Goal: Transaction & Acquisition: Purchase product/service

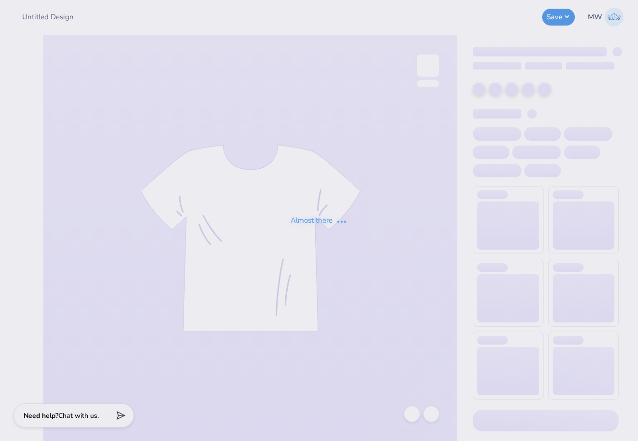
type input "LXA Dad's Weekend 2025"
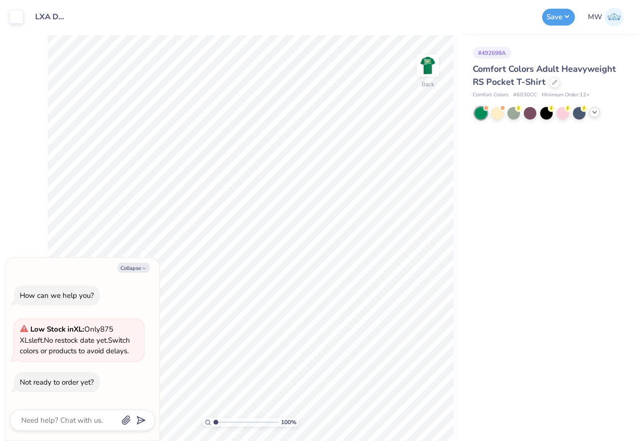
click at [594, 110] on icon at bounding box center [595, 112] width 8 height 8
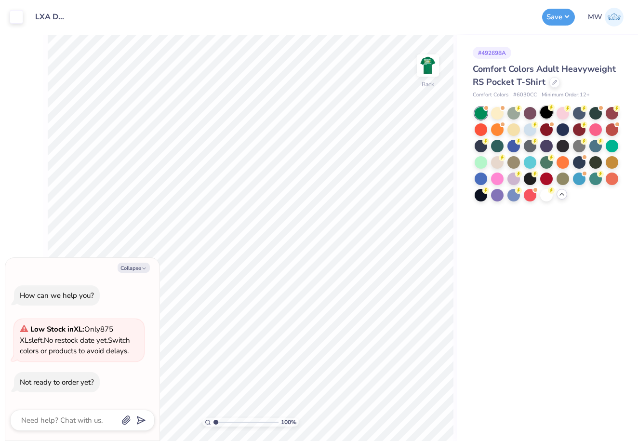
click at [547, 117] on div at bounding box center [546, 112] width 13 height 13
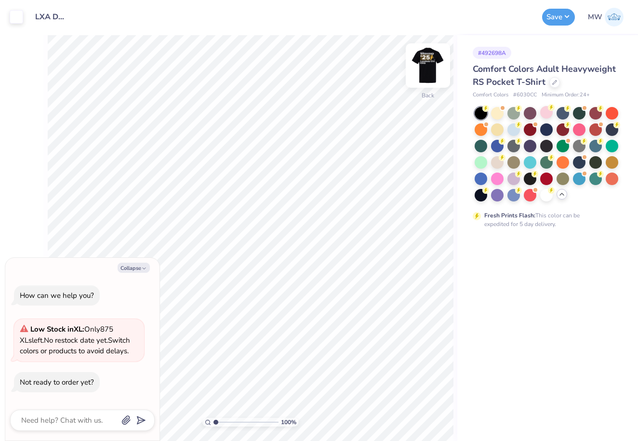
click at [421, 74] on img at bounding box center [428, 65] width 39 height 39
click at [421, 74] on img at bounding box center [427, 65] width 19 height 19
click at [563, 18] on button "Save" at bounding box center [558, 15] width 33 height 17
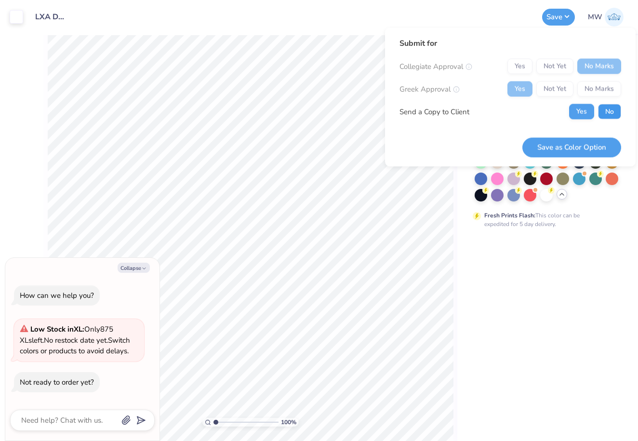
click at [607, 109] on button "No" at bounding box center [609, 111] width 23 height 15
click at [583, 150] on button "Save as Color Option" at bounding box center [571, 147] width 99 height 20
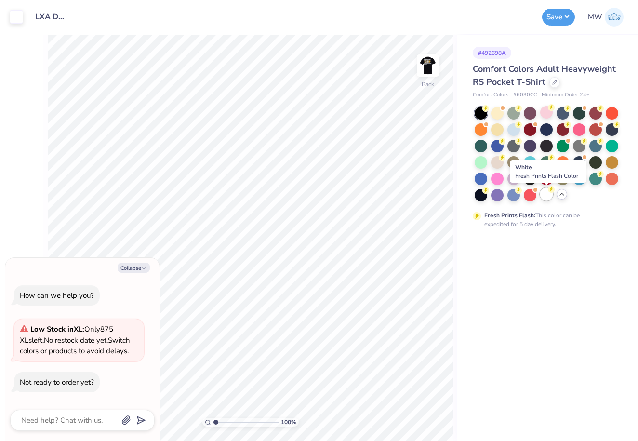
click at [546, 195] on div at bounding box center [546, 194] width 13 height 13
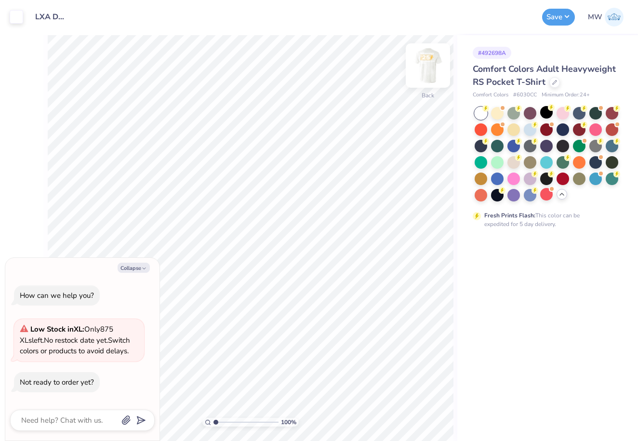
click at [427, 65] on img at bounding box center [428, 65] width 39 height 39
click at [427, 65] on img at bounding box center [427, 65] width 19 height 19
click at [430, 66] on img at bounding box center [428, 65] width 39 height 39
click at [514, 193] on div at bounding box center [513, 194] width 13 height 13
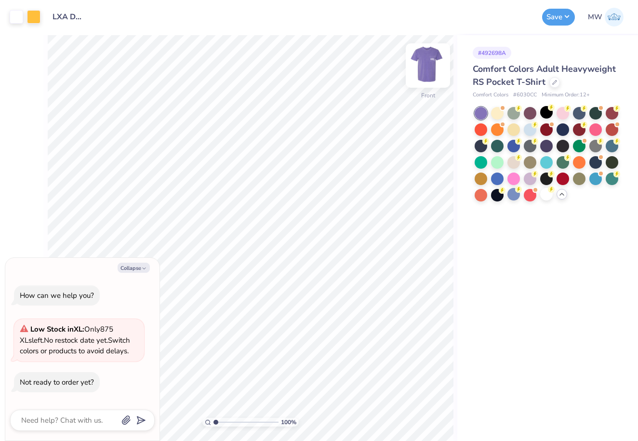
click at [434, 57] on img at bounding box center [428, 65] width 39 height 39
click at [434, 57] on img at bounding box center [427, 65] width 19 height 19
click at [142, 270] on icon "button" at bounding box center [144, 268] width 6 height 6
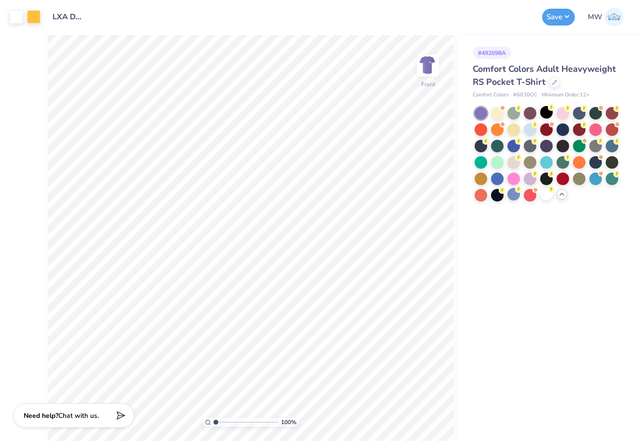
type textarea "x"
click at [426, 66] on img at bounding box center [428, 65] width 39 height 39
click at [426, 66] on img at bounding box center [427, 65] width 19 height 19
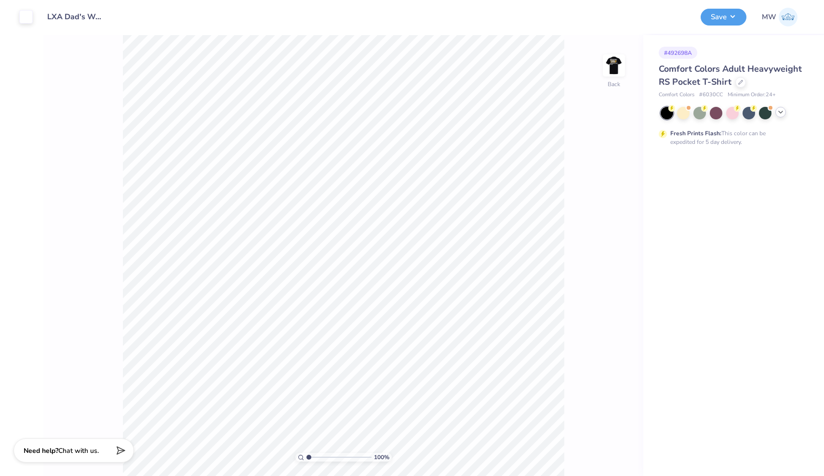
click at [779, 115] on icon at bounding box center [781, 112] width 8 height 8
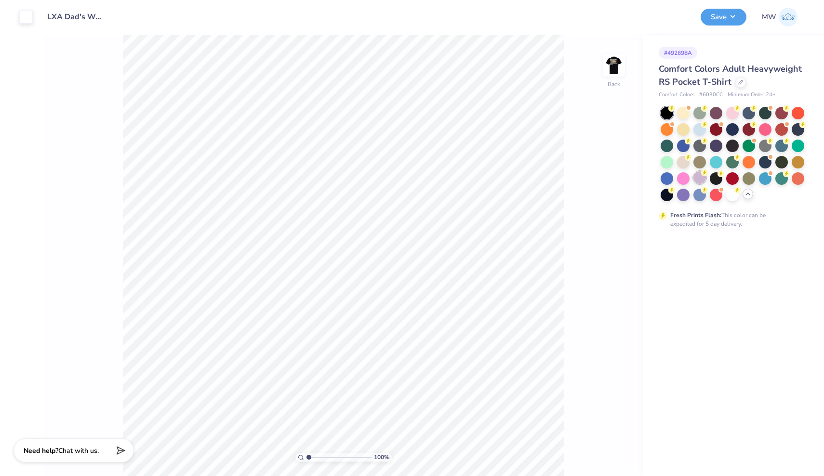
click at [699, 174] on div at bounding box center [699, 178] width 13 height 13
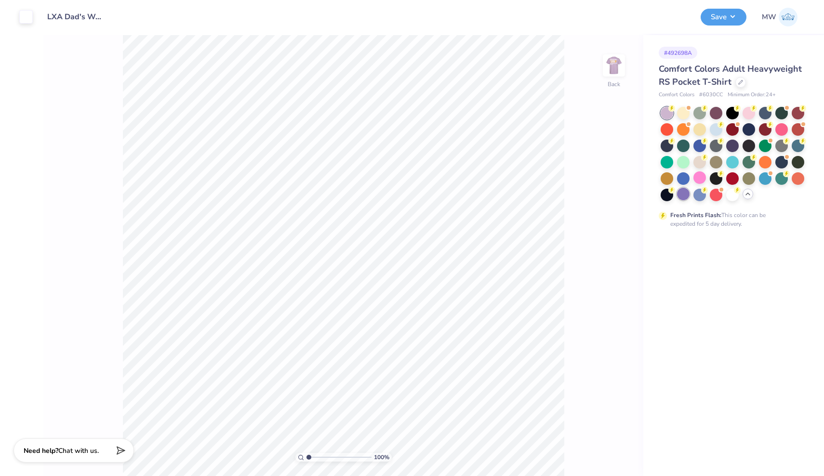
click at [683, 192] on div at bounding box center [683, 194] width 13 height 13
click at [608, 75] on img at bounding box center [614, 65] width 39 height 39
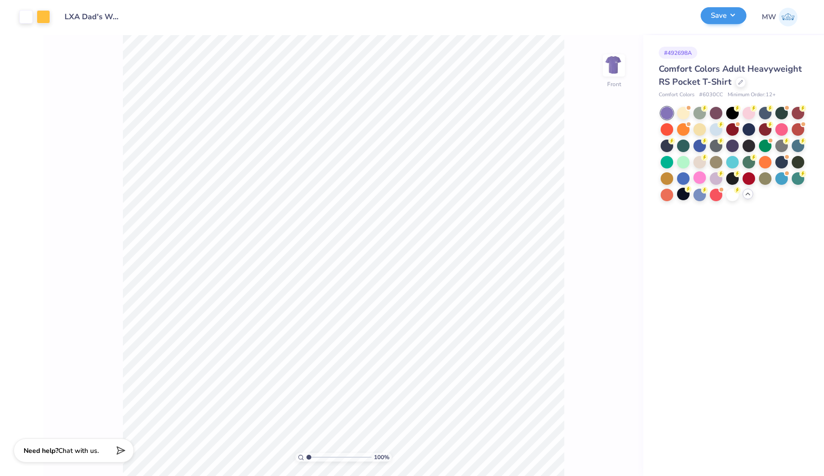
click at [735, 19] on button "Save" at bounding box center [723, 15] width 46 height 17
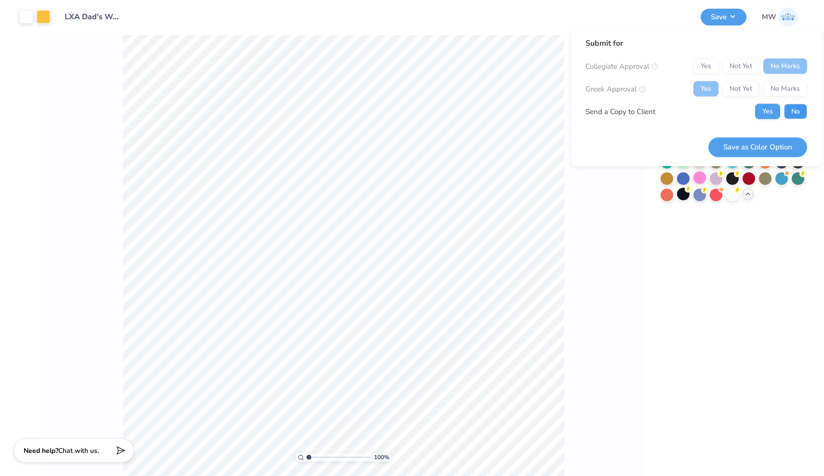
click at [801, 111] on button "No" at bounding box center [795, 111] width 23 height 15
click at [779, 145] on button "Save as Color Option" at bounding box center [757, 147] width 99 height 20
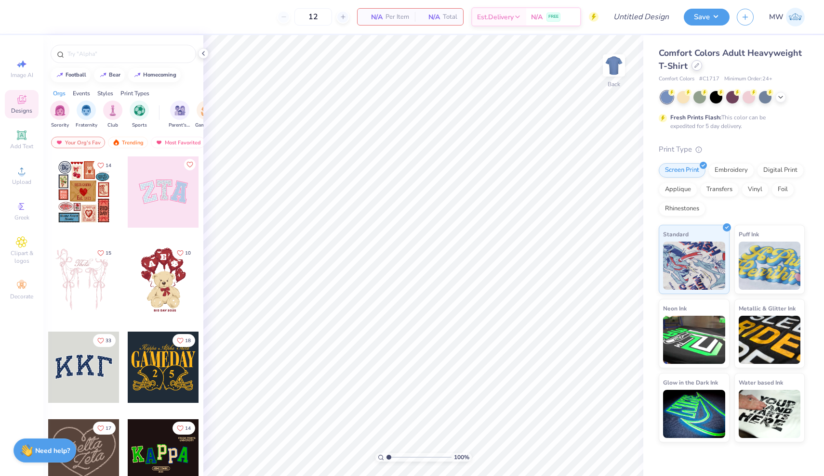
click at [693, 66] on div at bounding box center [696, 65] width 11 height 11
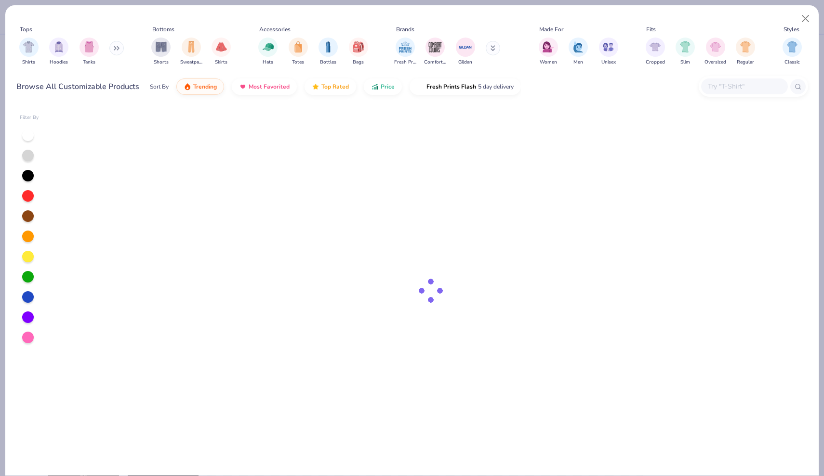
click at [759, 81] on input "text" at bounding box center [744, 86] width 74 height 11
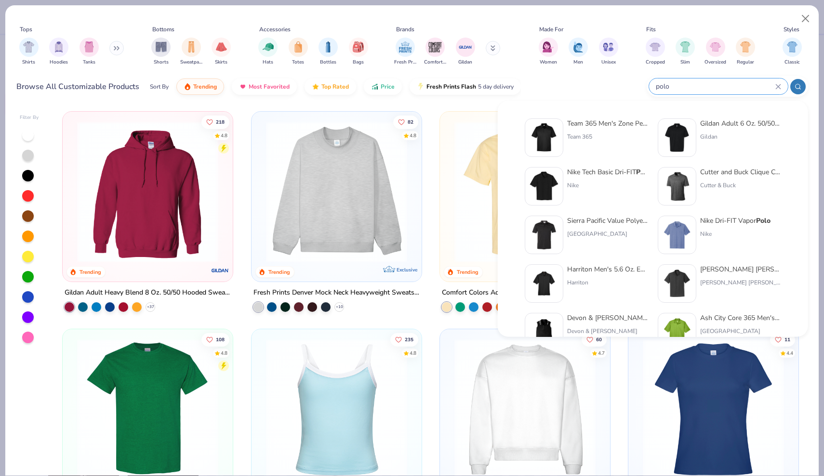
type input "polo"
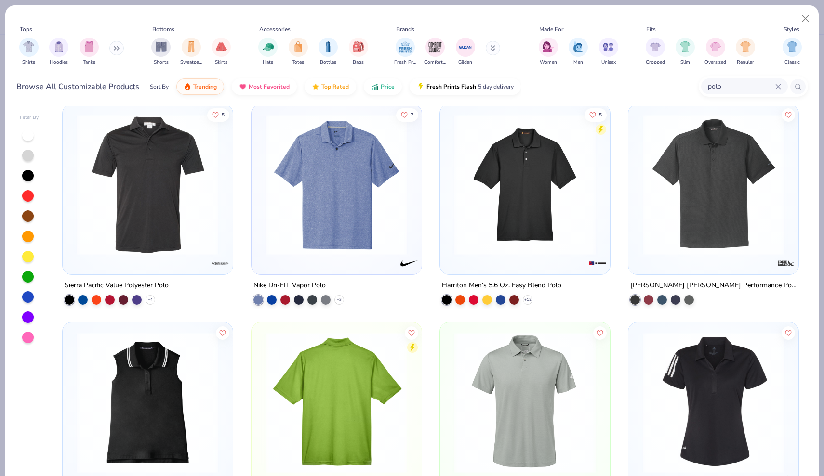
scroll to position [208, 0]
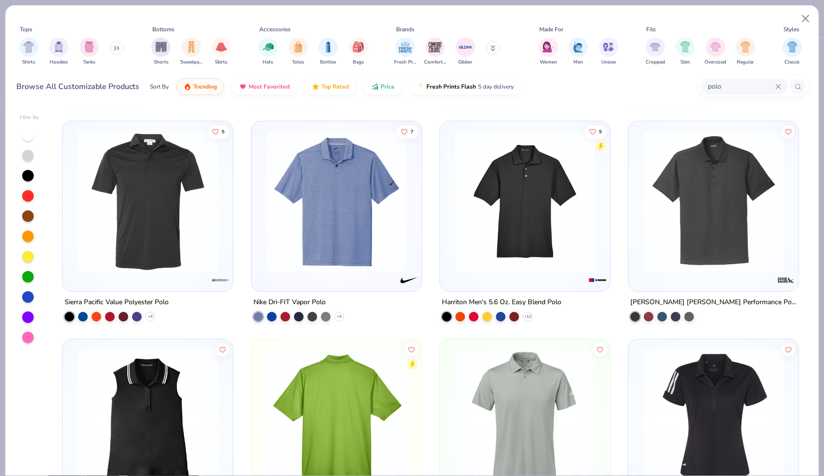
click at [360, 235] on img at bounding box center [336, 201] width 151 height 141
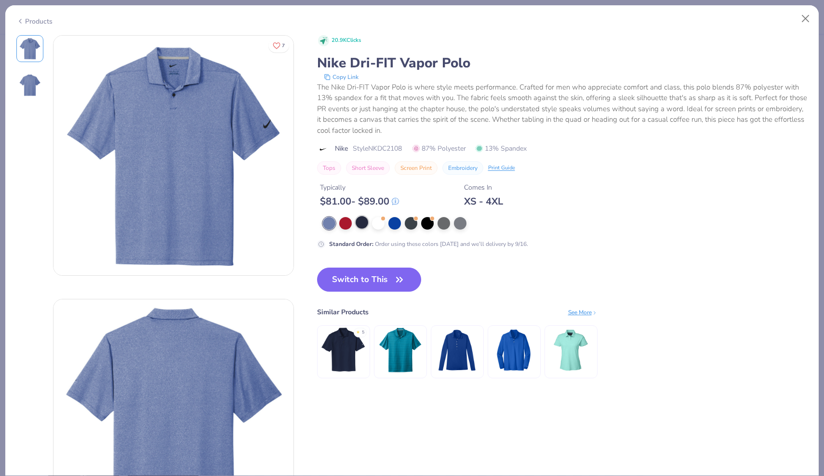
click at [363, 224] on div at bounding box center [362, 222] width 13 height 13
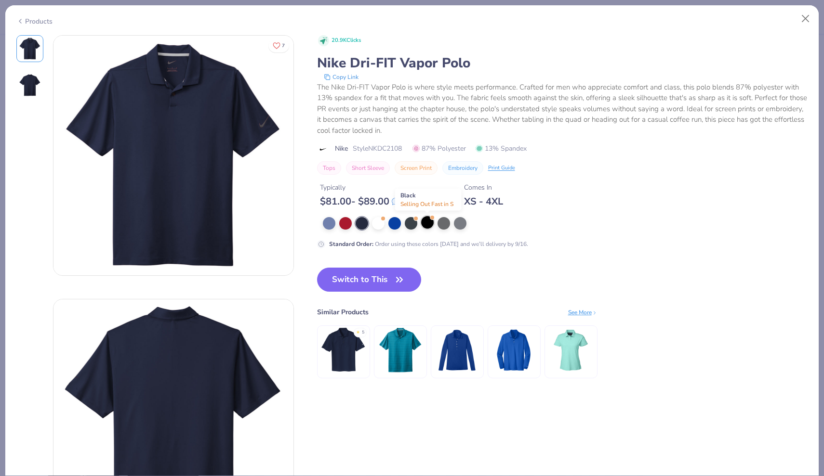
click at [433, 224] on div at bounding box center [427, 222] width 13 height 13
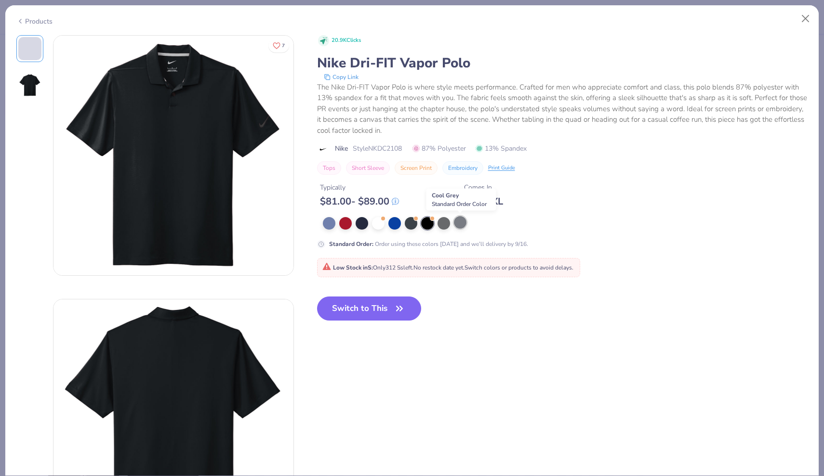
click at [461, 222] on div at bounding box center [460, 222] width 13 height 13
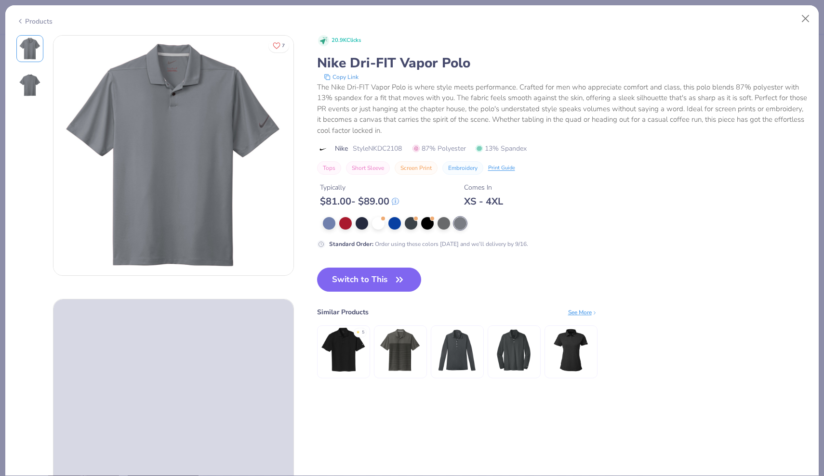
click at [408, 343] on img at bounding box center [400, 351] width 46 height 46
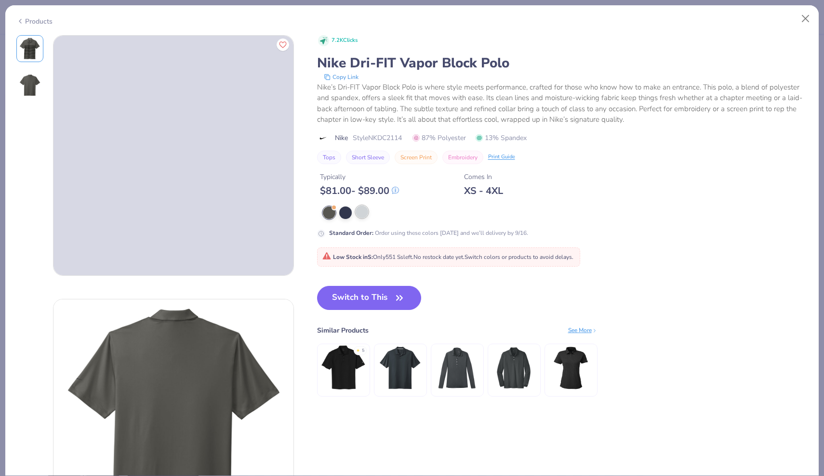
click at [364, 213] on div at bounding box center [362, 212] width 13 height 13
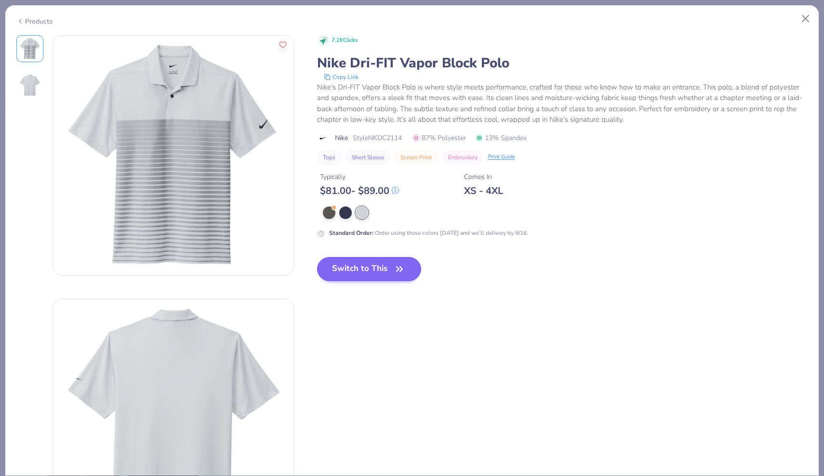
click at [368, 265] on button "Switch to This" at bounding box center [369, 269] width 105 height 24
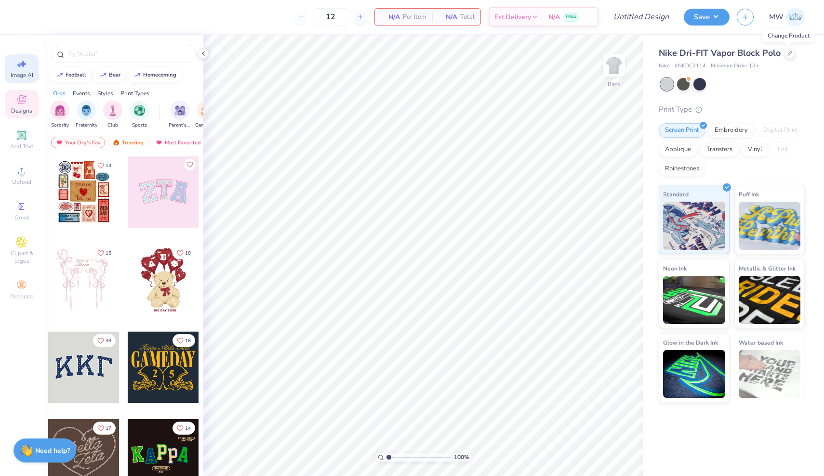
click at [30, 76] on span "Image AI" at bounding box center [22, 75] width 23 height 8
select select "4"
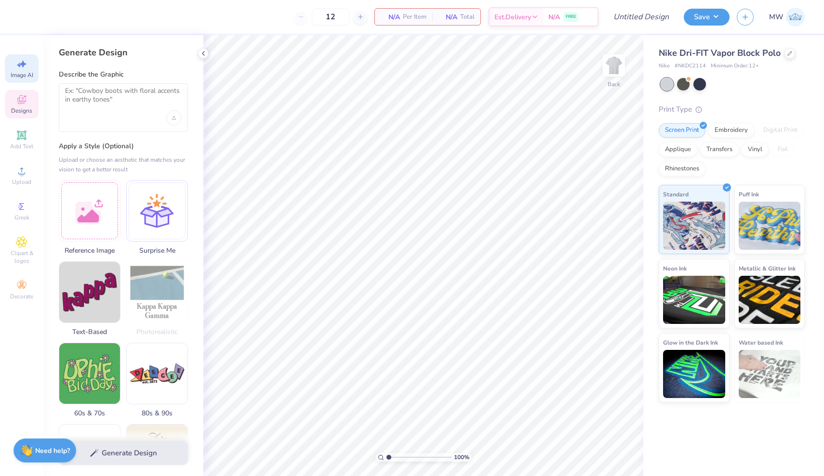
click at [24, 99] on icon at bounding box center [22, 100] width 12 height 12
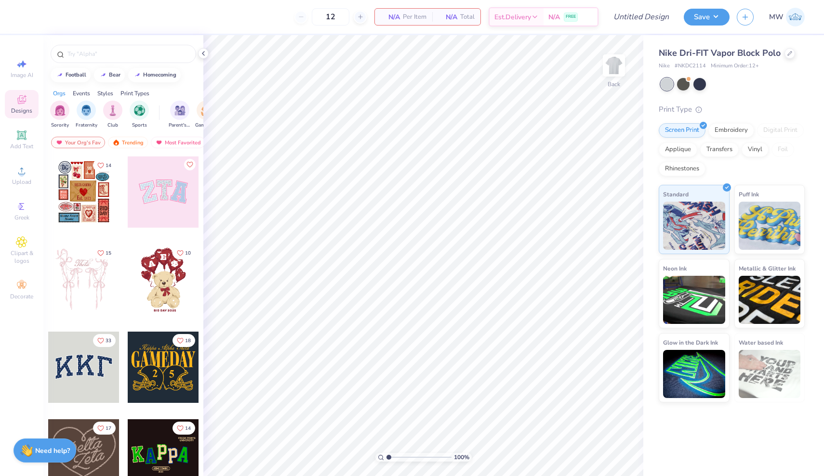
click at [31, 159] on div "Image AI Designs Add Text Upload Greek Clipart & logos Decorate" at bounding box center [22, 179] width 34 height 250
click at [28, 142] on div "Add Text" at bounding box center [22, 140] width 34 height 28
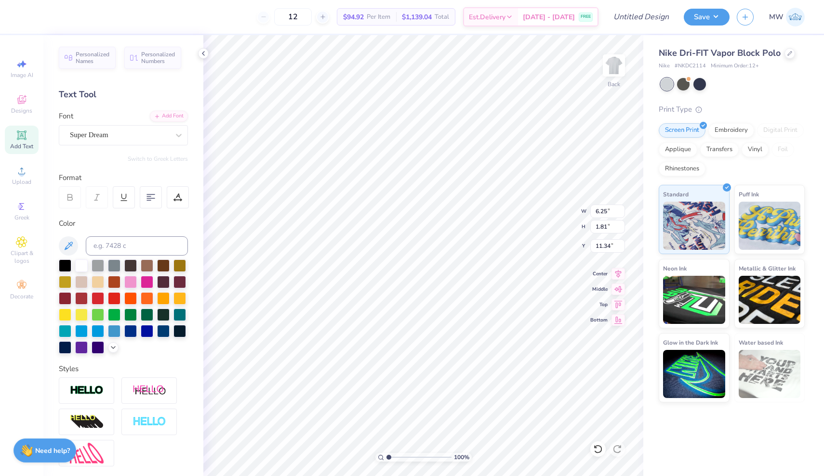
type input "2.09"
click at [155, 132] on div "Super Dream" at bounding box center [119, 135] width 101 height 15
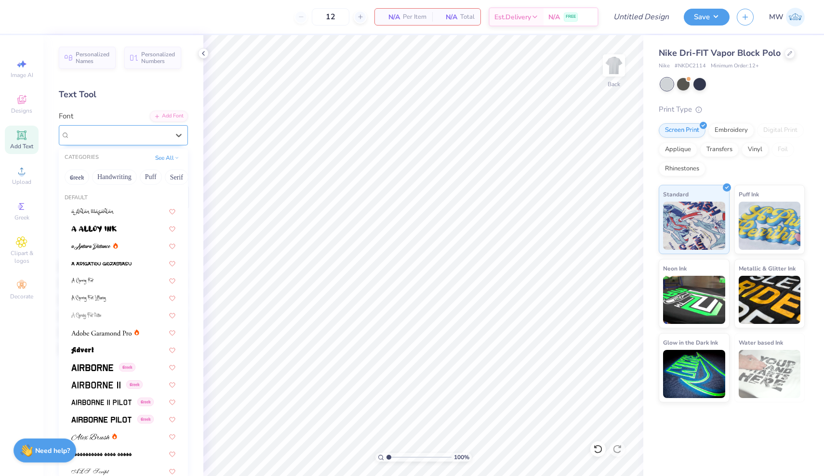
click at [154, 135] on div "Super Dream" at bounding box center [119, 135] width 101 height 15
click at [83, 177] on button "Greek" at bounding box center [77, 177] width 25 height 15
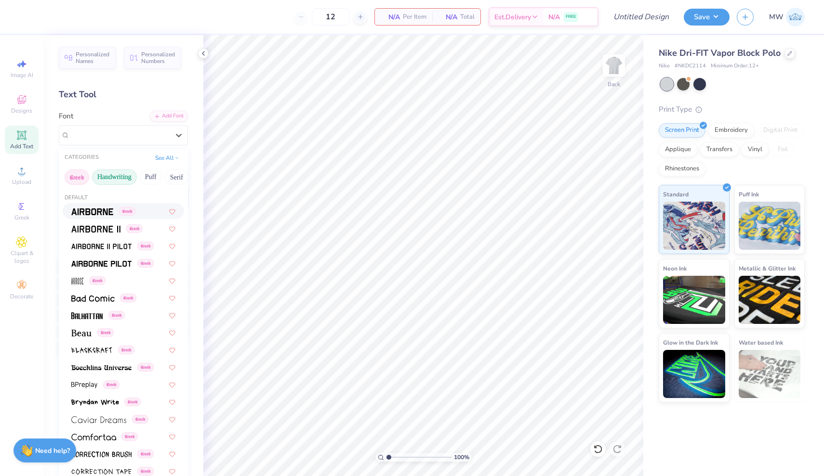
click at [115, 182] on button "Handwriting" at bounding box center [114, 177] width 45 height 15
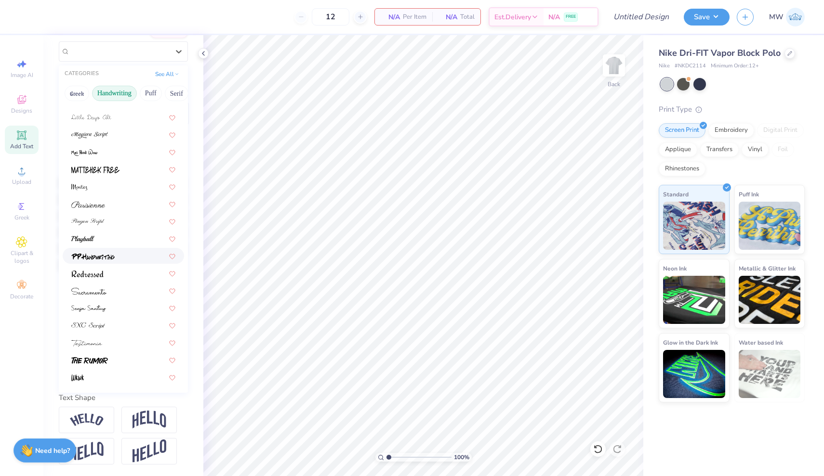
scroll to position [84, 0]
click at [28, 217] on span "Greek" at bounding box center [21, 218] width 15 height 8
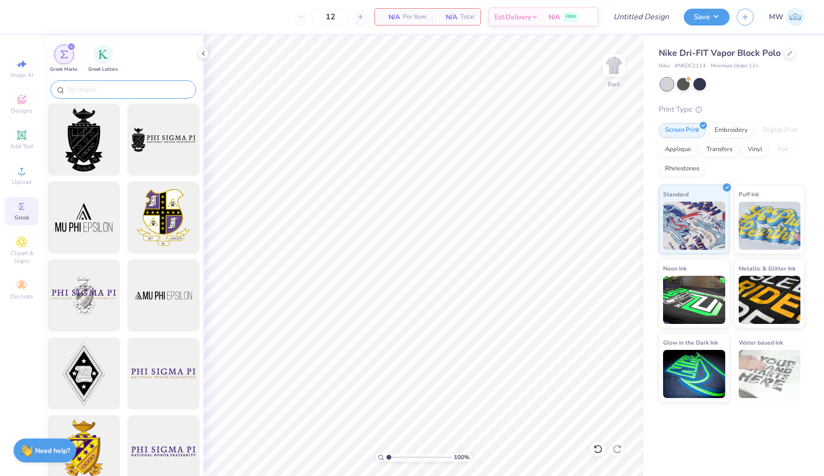
scroll to position [0, 0]
click at [112, 89] on input "text" at bounding box center [127, 90] width 123 height 10
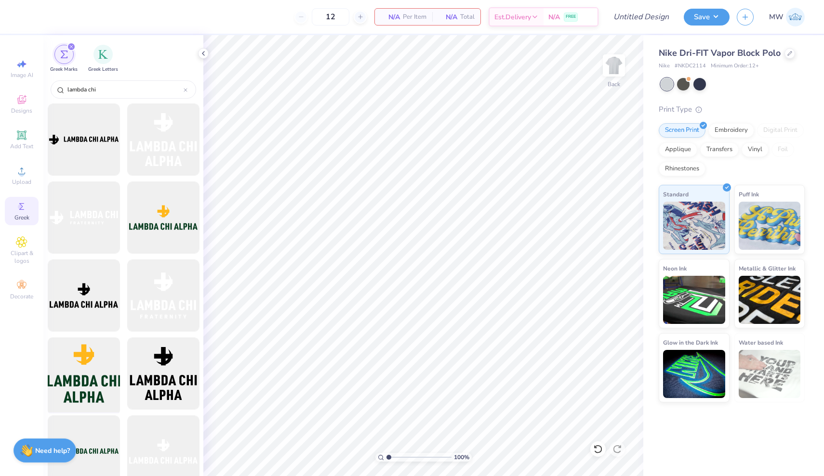
scroll to position [0, 0]
type input "lambda chi"
click at [101, 151] on div at bounding box center [83, 139] width 79 height 79
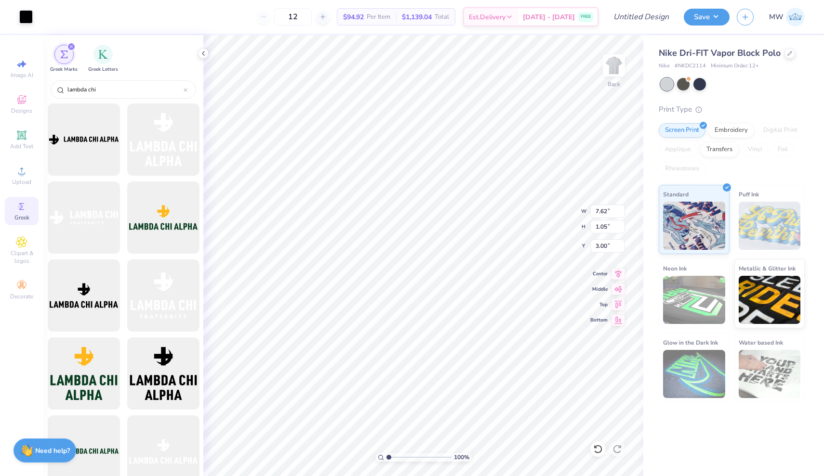
type input "6.08"
type input "0.84"
type input "3.37"
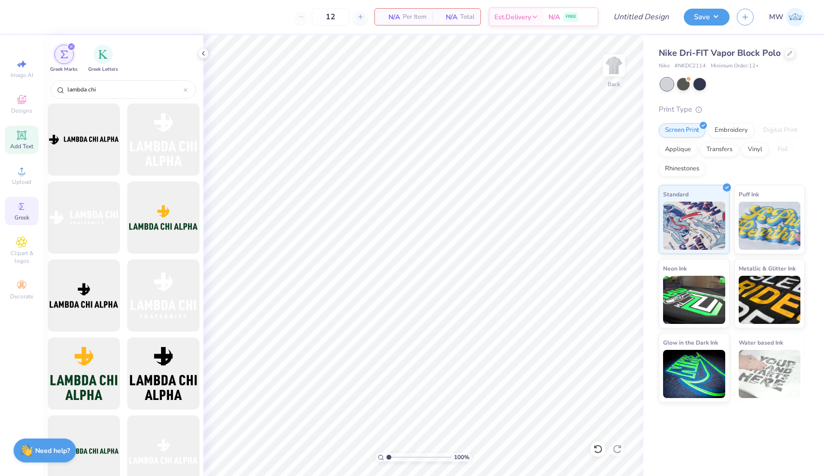
click at [23, 133] on icon at bounding box center [21, 135] width 7 height 7
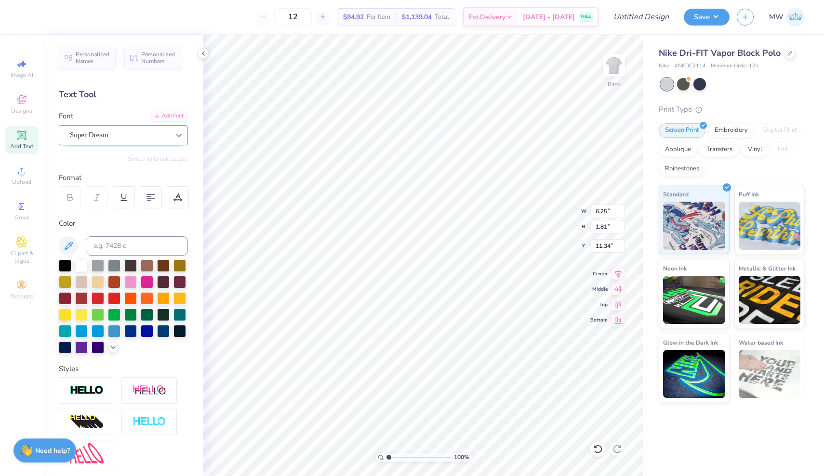
click at [172, 140] on div at bounding box center [178, 135] width 17 height 17
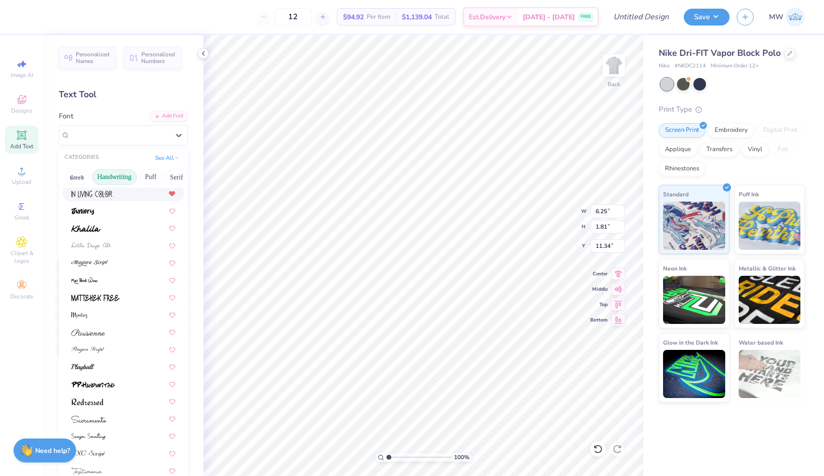
scroll to position [167, 0]
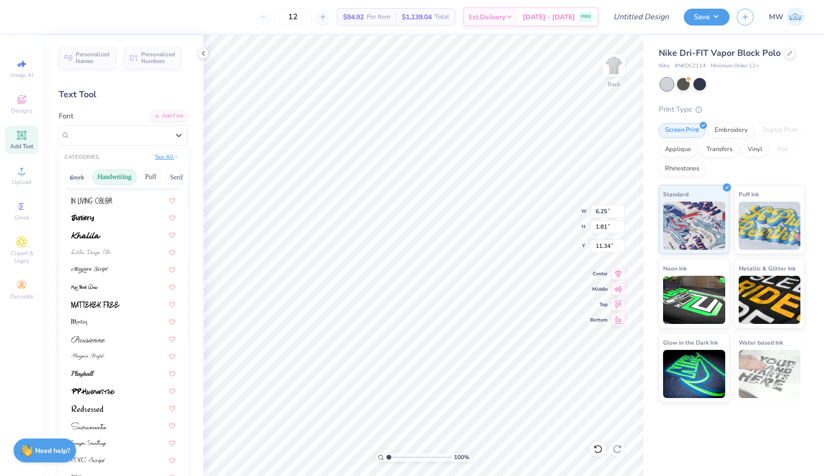
click at [178, 162] on button "See All" at bounding box center [167, 157] width 30 height 10
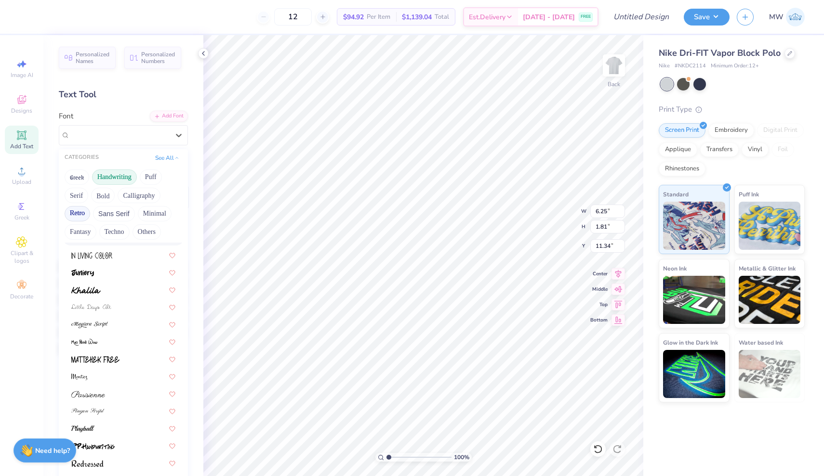
click at [85, 211] on button "Retro" at bounding box center [78, 213] width 26 height 15
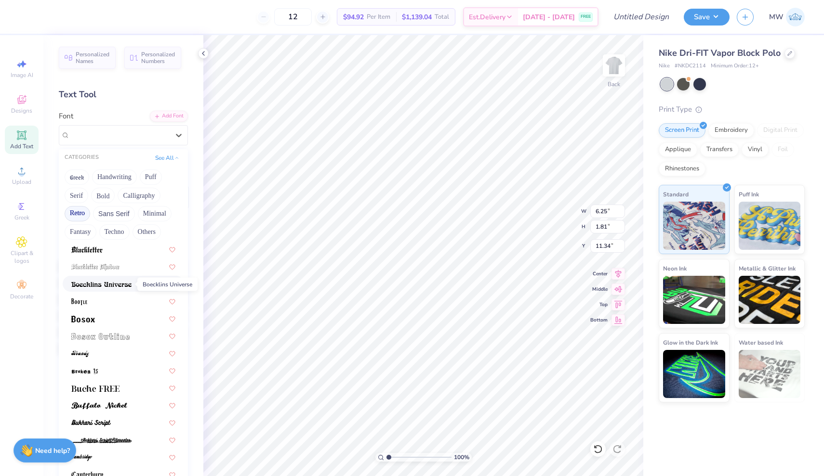
scroll to position [52, 0]
click at [107, 195] on button "Bold" at bounding box center [103, 195] width 24 height 15
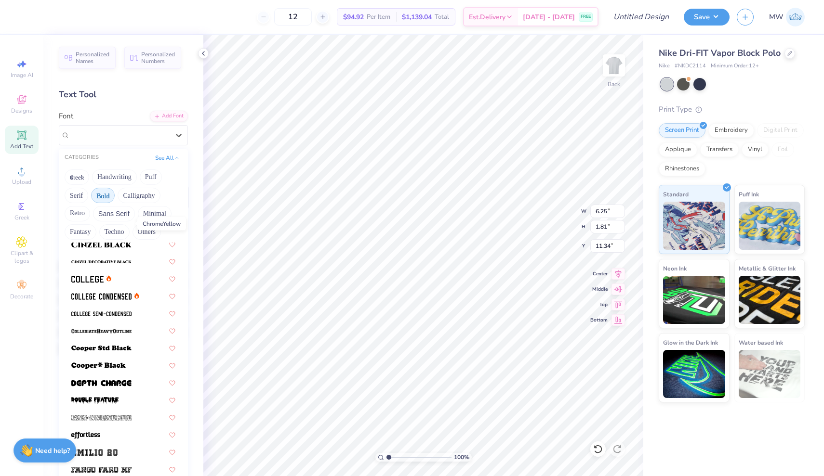
scroll to position [79, 0]
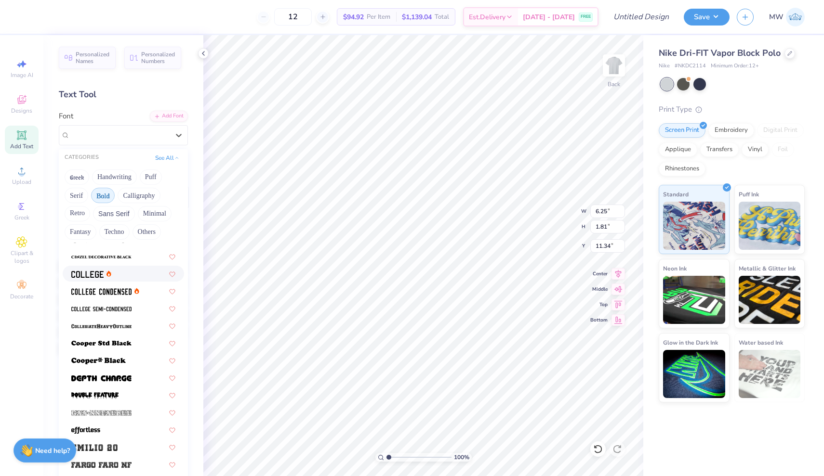
click at [102, 278] on img at bounding box center [87, 274] width 32 height 7
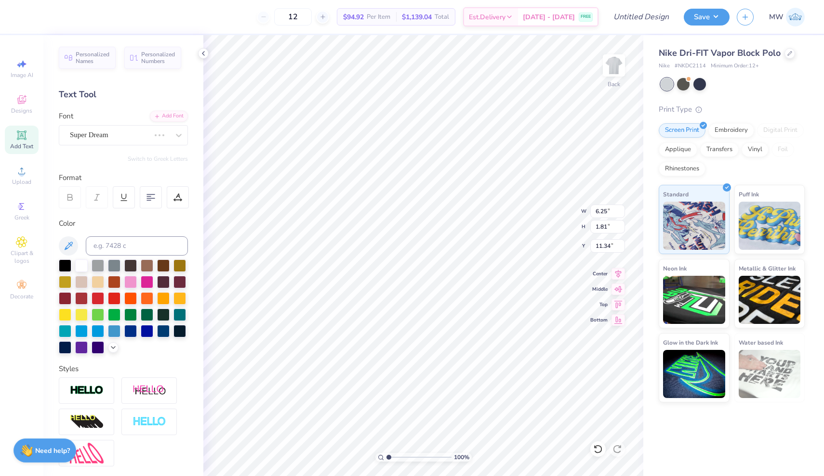
type input "5.68"
type input "1.77"
type input "11.37"
type textarea "Lambda Chi Alpha DAD"
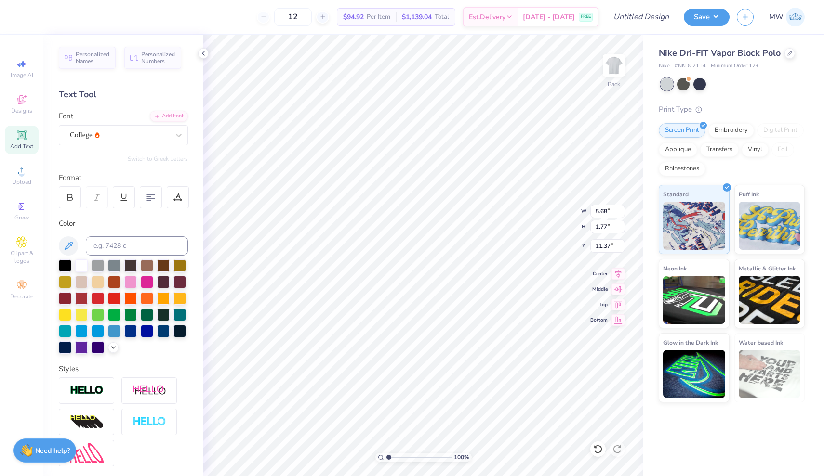
scroll to position [0, 3]
type input "2.65"
click at [122, 137] on div "College" at bounding box center [119, 135] width 101 height 15
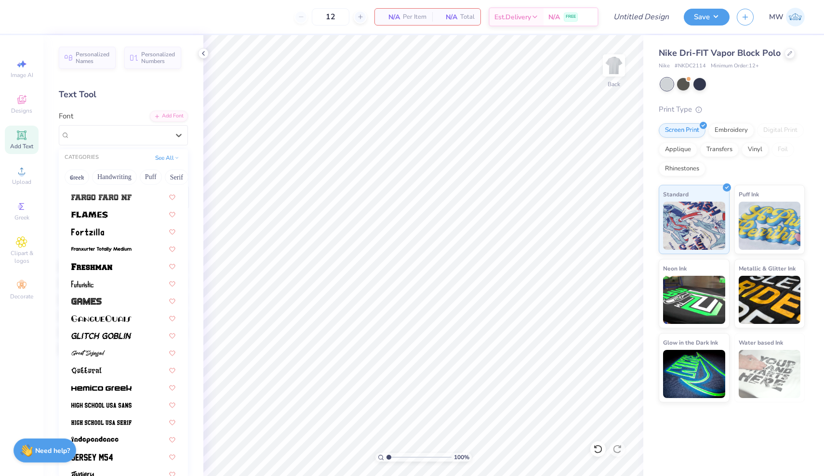
scroll to position [293, 0]
click at [77, 180] on button "Greek" at bounding box center [77, 177] width 25 height 15
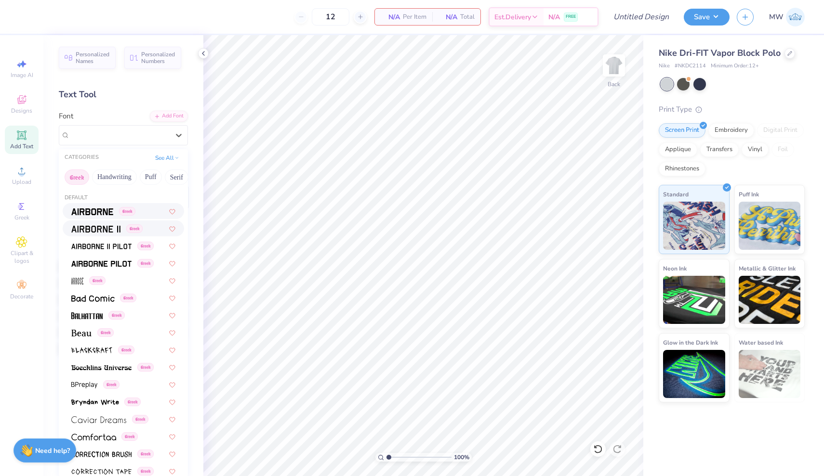
scroll to position [0, 0]
click at [106, 216] on span at bounding box center [92, 211] width 42 height 10
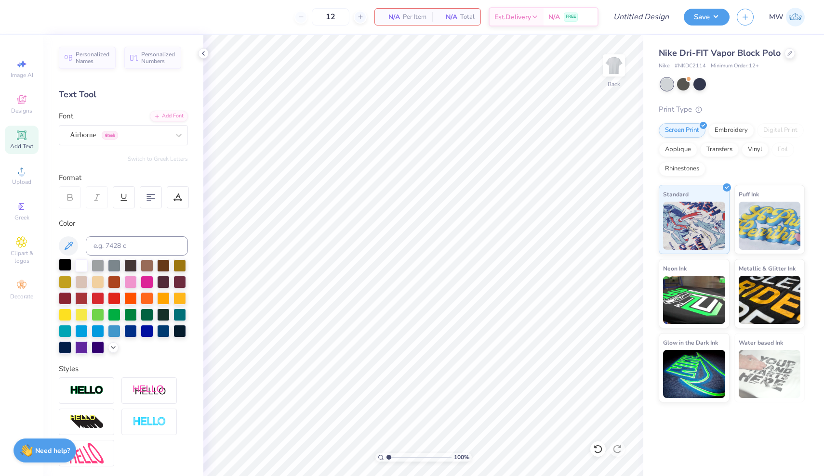
click at [65, 268] on div at bounding box center [65, 265] width 13 height 13
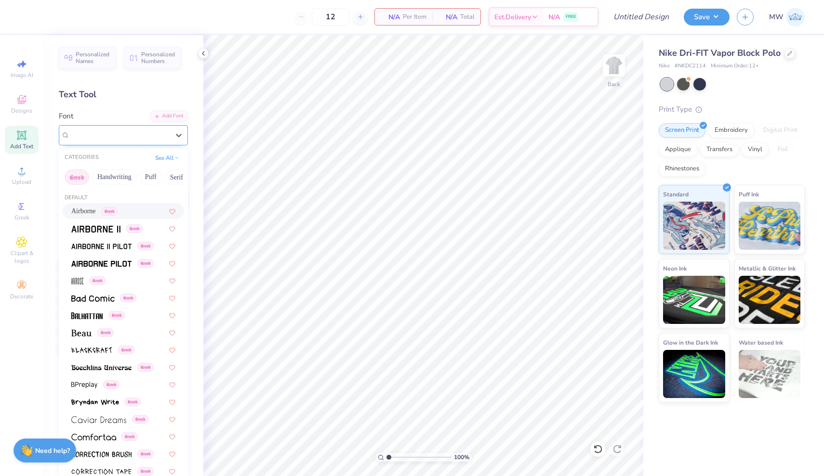
click at [159, 133] on div "Airborne Greek" at bounding box center [119, 135] width 101 height 15
click at [143, 211] on div "Airborne Greek" at bounding box center [123, 211] width 104 height 10
click at [165, 137] on div "Airborne Greek" at bounding box center [119, 135] width 101 height 15
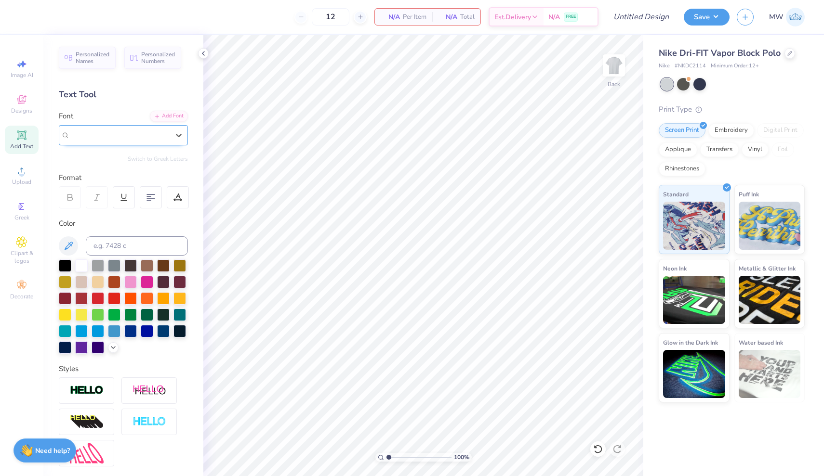
click at [165, 137] on div "Airborne Greek" at bounding box center [119, 135] width 99 height 11
click at [65, 267] on div at bounding box center [65, 265] width 13 height 13
click at [96, 132] on span "Airborne" at bounding box center [83, 135] width 26 height 11
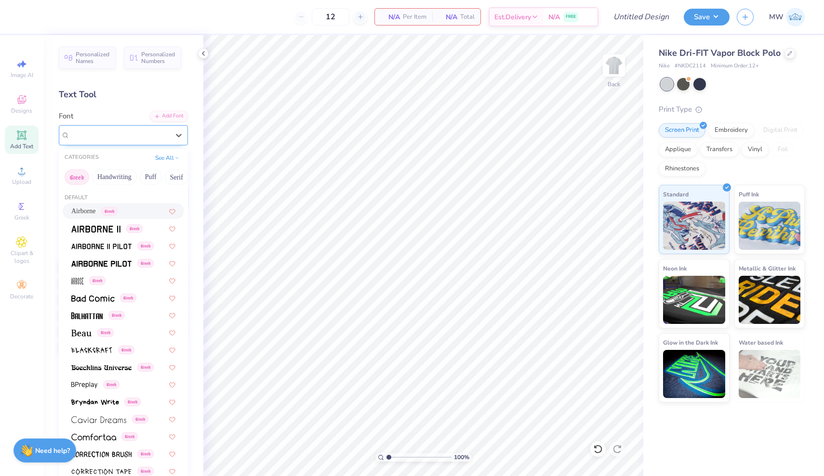
click at [96, 132] on span "Airborne" at bounding box center [83, 135] width 26 height 11
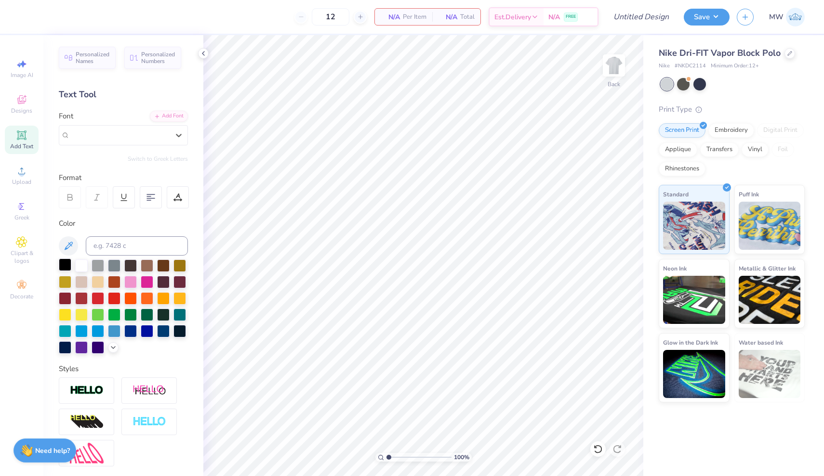
click at [64, 264] on div at bounding box center [65, 265] width 13 height 13
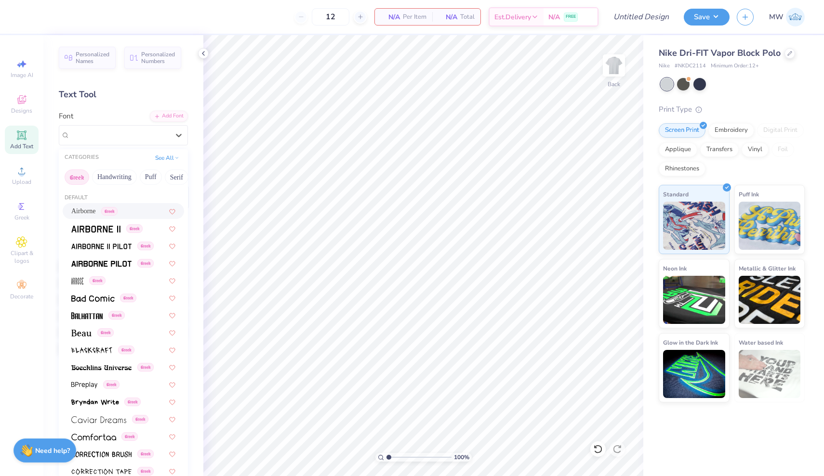
click at [145, 207] on div "Airborne Greek" at bounding box center [123, 211] width 121 height 16
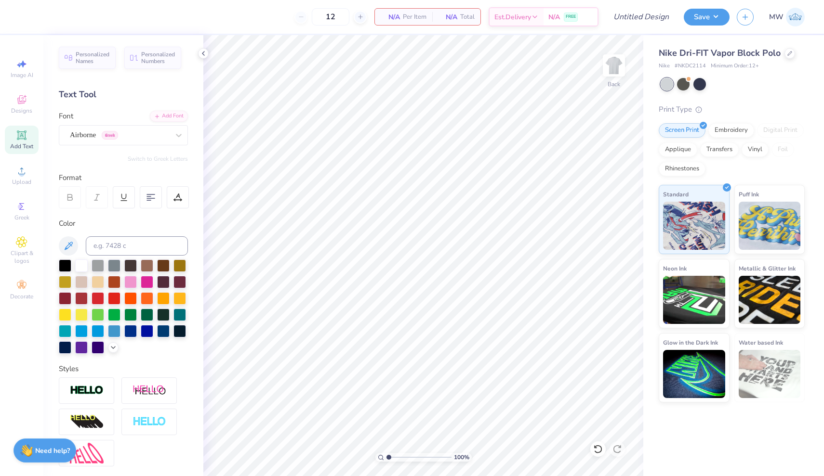
click at [151, 124] on div "Font Airborne Greek" at bounding box center [123, 128] width 129 height 35
click at [143, 136] on div "Airborne Greek" at bounding box center [119, 135] width 101 height 15
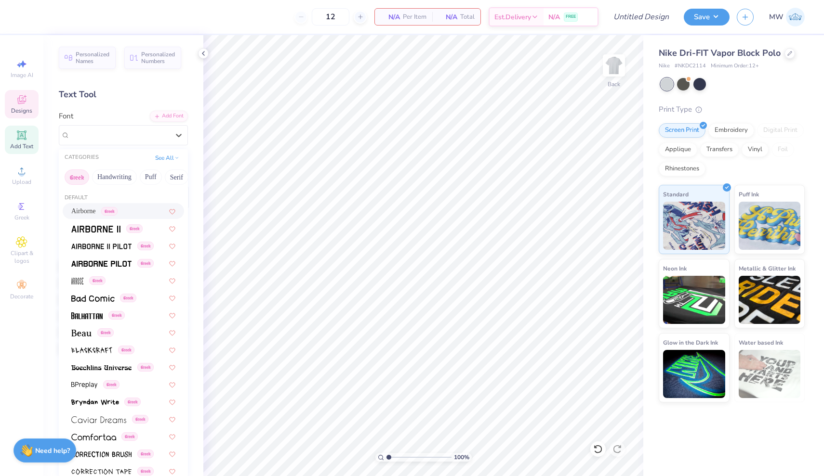
click at [32, 107] on div "Designs" at bounding box center [22, 104] width 34 height 28
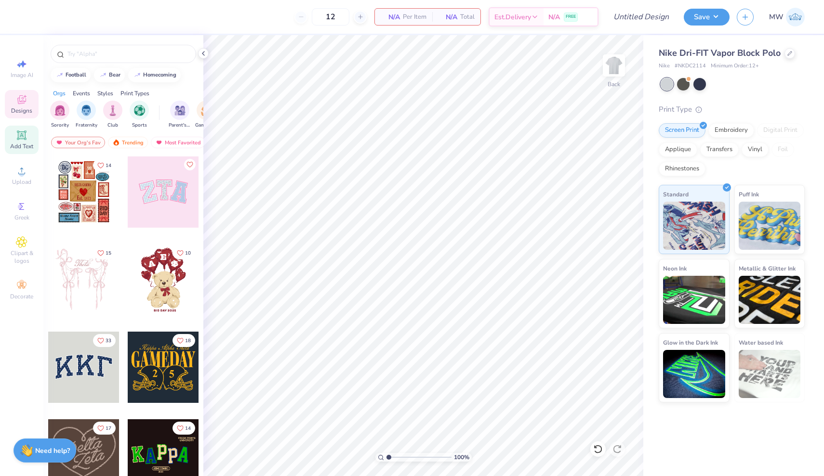
click at [29, 136] on div "Add Text" at bounding box center [22, 140] width 34 height 28
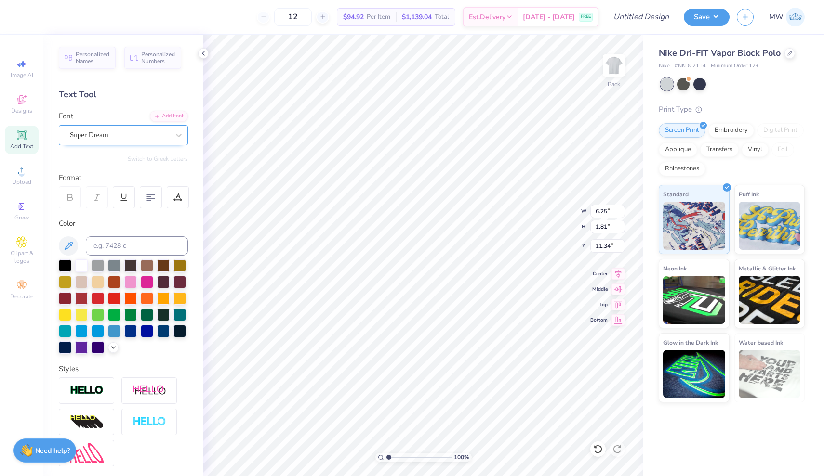
click at [133, 133] on div "Super Dream" at bounding box center [119, 135] width 101 height 15
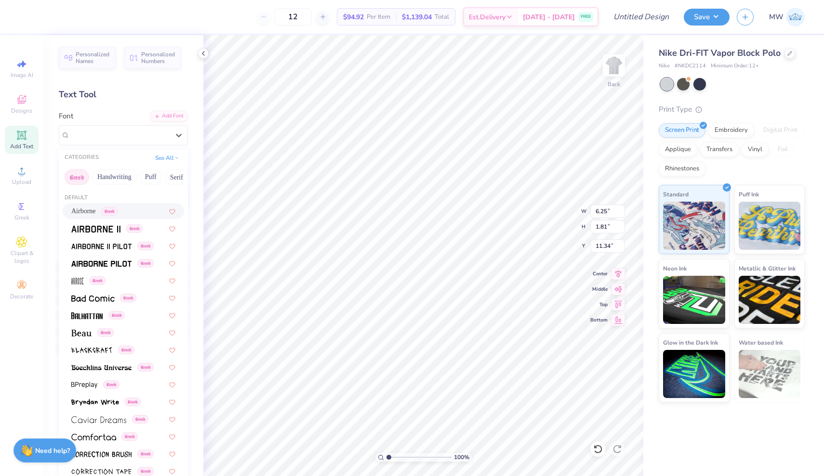
click at [133, 209] on div "Airborne Greek" at bounding box center [123, 211] width 104 height 10
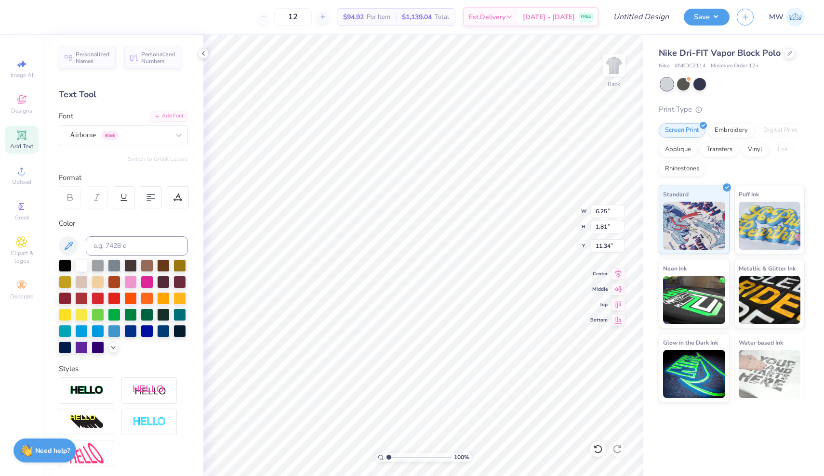
type input "5.98"
type input "1.89"
type input "2.65"
type textarea "Lambda CHi Alpha DAD"
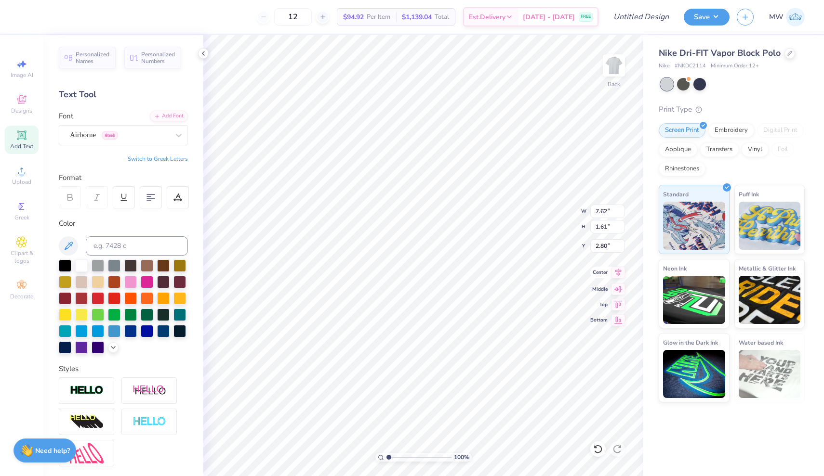
click at [620, 275] on icon at bounding box center [617, 273] width 13 height 12
click at [152, 203] on div at bounding box center [151, 197] width 22 height 22
click at [80, 348] on div at bounding box center [81, 347] width 13 height 13
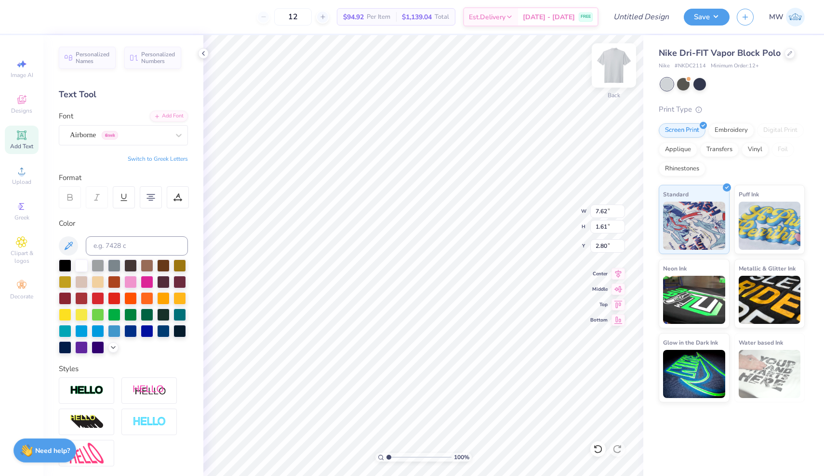
type input "3.00"
type input "7.24"
type input "1.53"
click at [154, 132] on div "Airborne Greek" at bounding box center [119, 135] width 101 height 15
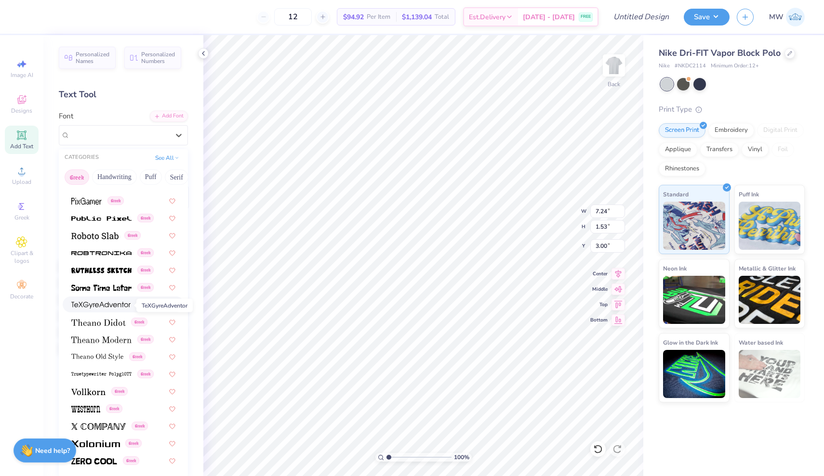
scroll to position [582, 0]
click at [112, 180] on button "Handwriting" at bounding box center [114, 177] width 45 height 15
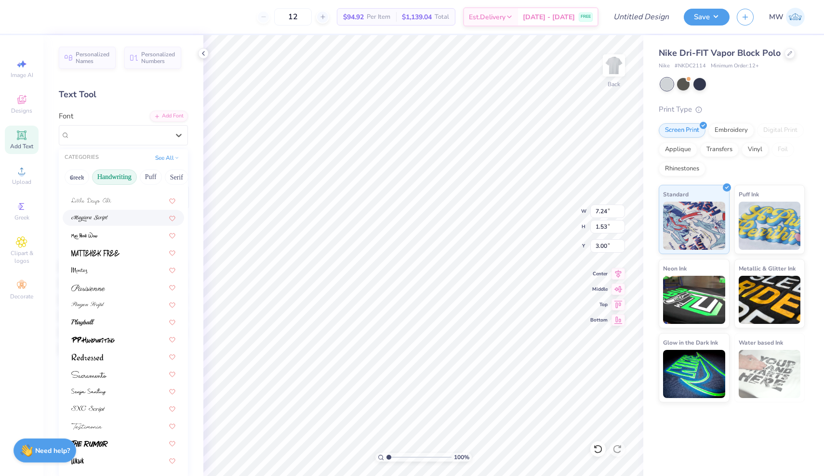
scroll to position [218, 0]
click at [103, 221] on img at bounding box center [89, 219] width 37 height 7
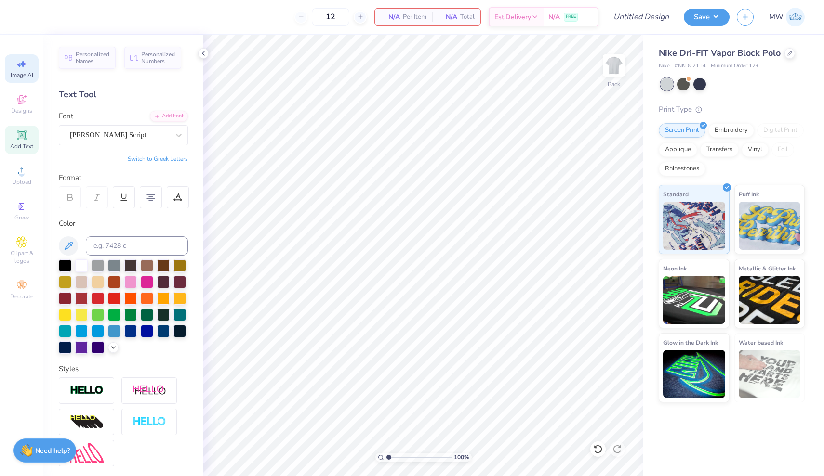
click at [23, 73] on span "Image AI" at bounding box center [22, 75] width 23 height 8
select select "4"
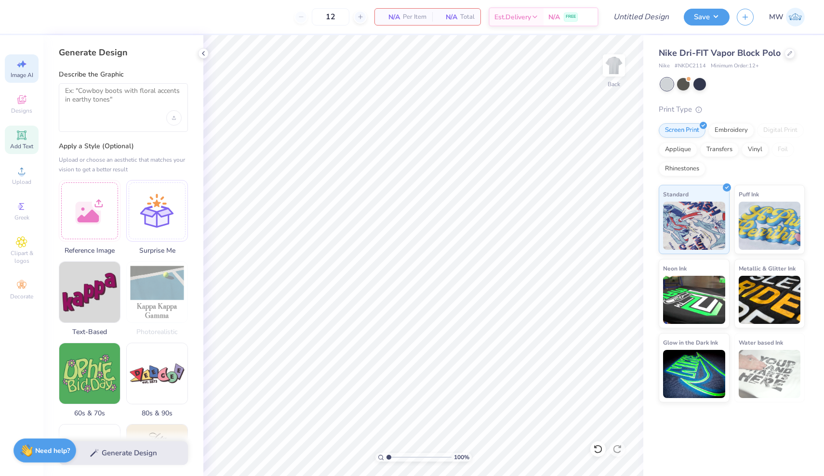
click at [23, 146] on span "Add Text" at bounding box center [21, 147] width 23 height 8
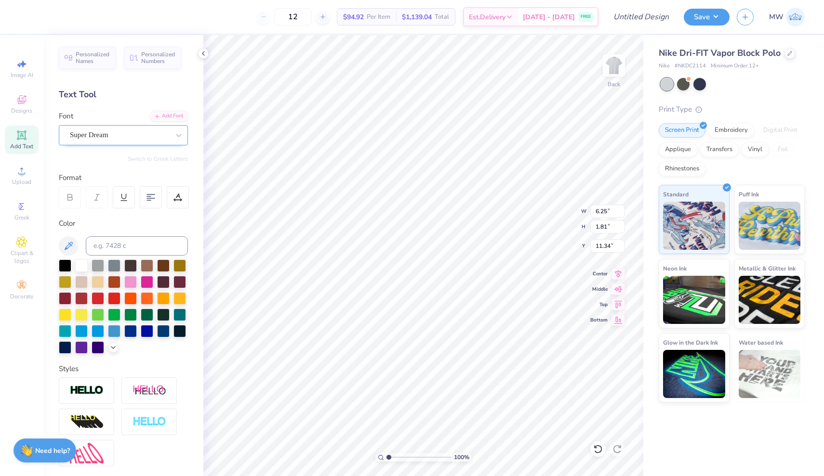
click at [165, 131] on div "Super Dream" at bounding box center [119, 135] width 101 height 15
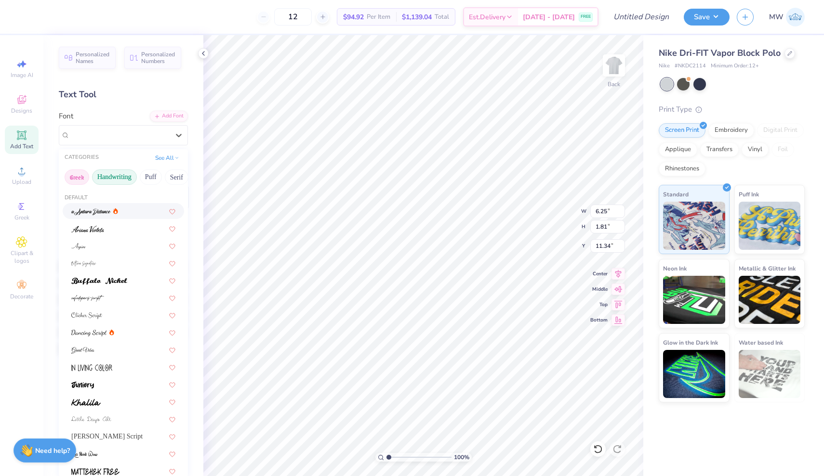
click at [78, 177] on button "Greek" at bounding box center [77, 177] width 25 height 15
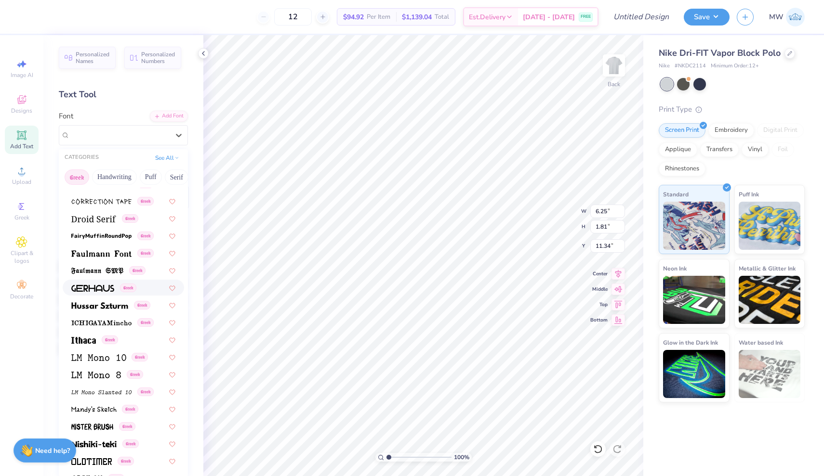
scroll to position [301, 0]
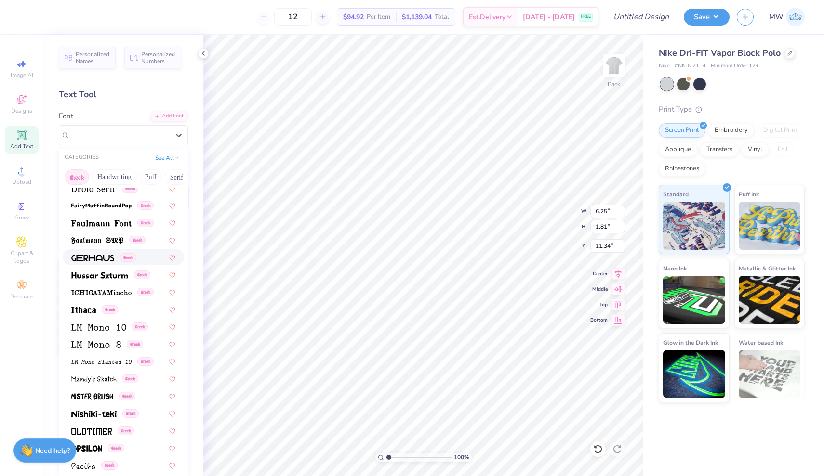
click at [106, 261] on img at bounding box center [92, 258] width 43 height 7
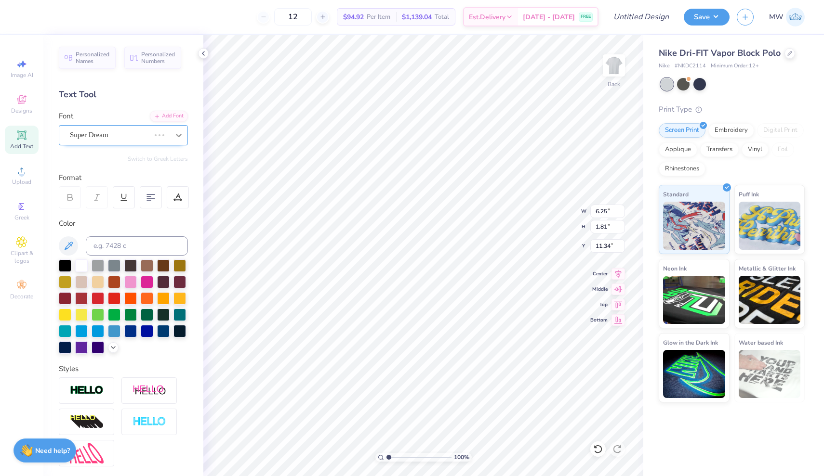
click at [182, 139] on div at bounding box center [178, 135] width 17 height 17
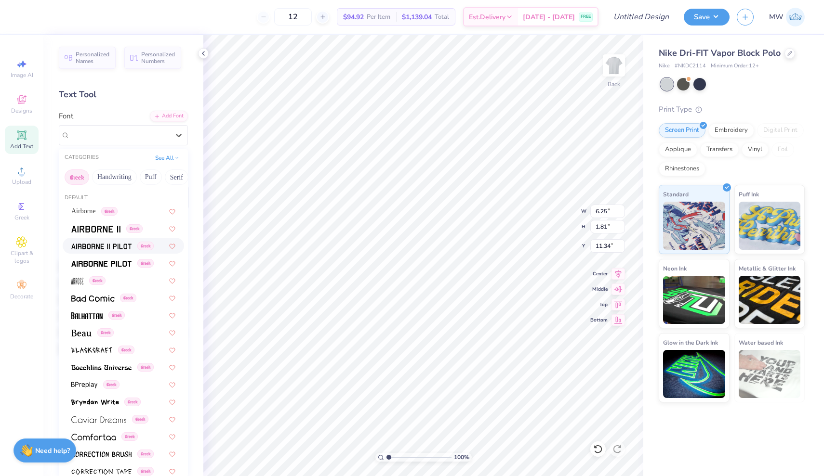
type input "7.45"
type input "1.75"
type input "11.37"
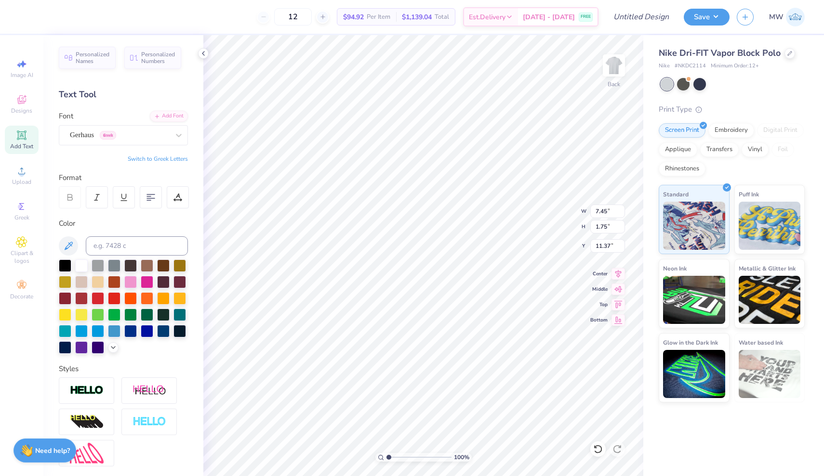
type textarea "Lambda CHi AlphA DAD"
type input "2.78"
click at [115, 241] on input at bounding box center [137, 246] width 102 height 19
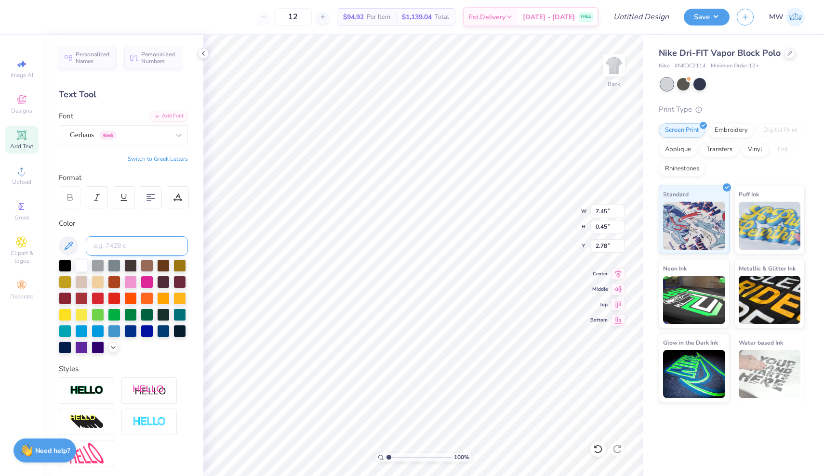
paste input "Royal Purple"
type input "Royal Purple"
click at [82, 350] on div at bounding box center [81, 347] width 13 height 13
type input "3.00"
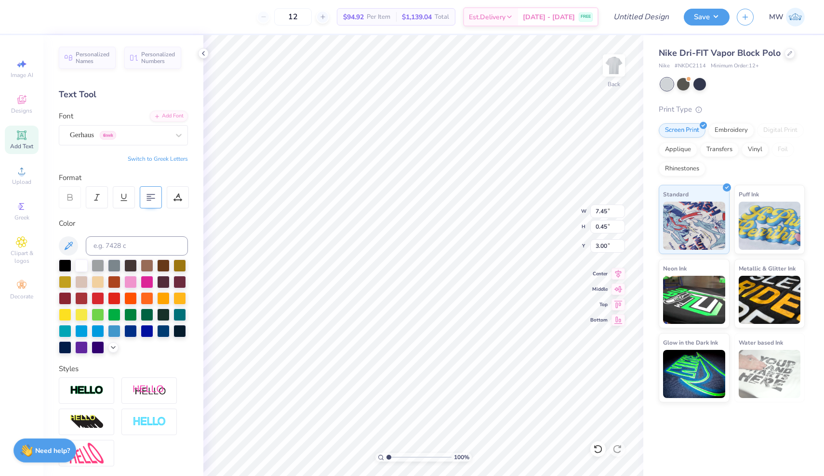
type textarea "Lambda CHi AlphA DAD"
click at [147, 201] on div at bounding box center [151, 197] width 22 height 22
click at [723, 131] on div "Embroidery" at bounding box center [731, 129] width 46 height 14
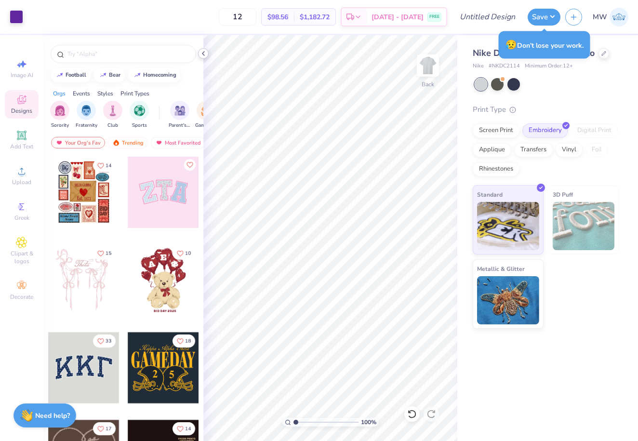
click at [202, 53] on icon at bounding box center [203, 54] width 8 height 8
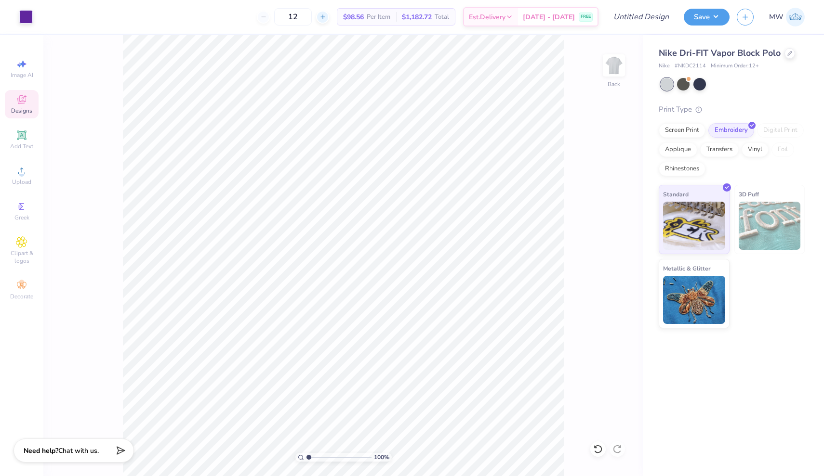
click at [326, 17] on icon at bounding box center [322, 16] width 7 height 7
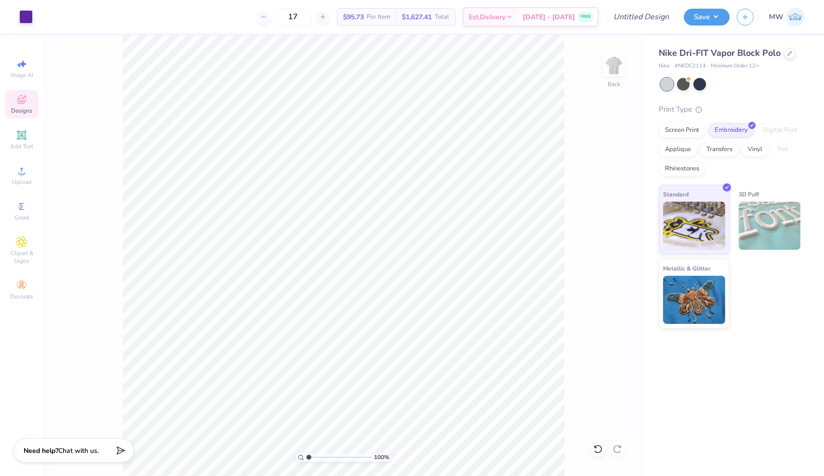
click at [305, 7] on div "17 $95.73 Per Item $1,627.41 Total Est. Delivery [DATE] - [DATE] FREE" at bounding box center [319, 17] width 558 height 34
click at [309, 17] on input "17" at bounding box center [293, 16] width 38 height 17
type input "1"
type input "30"
click at [312, 13] on input "30" at bounding box center [293, 16] width 38 height 17
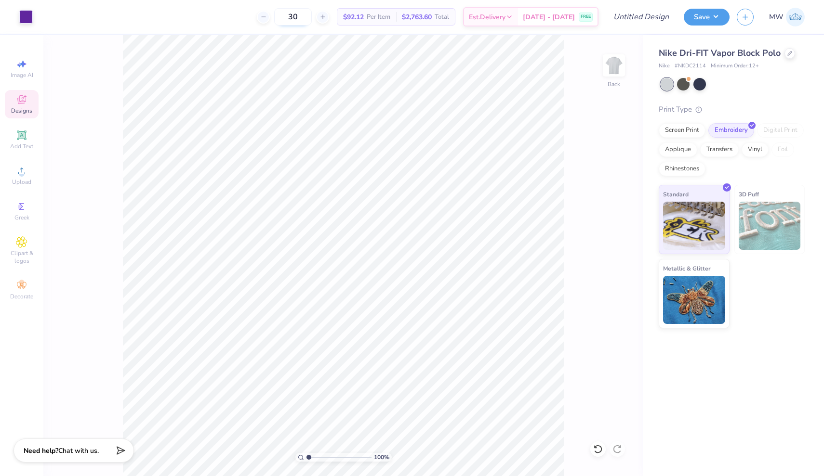
click at [302, 17] on input "30" at bounding box center [293, 16] width 38 height 17
click at [304, 15] on input "30" at bounding box center [293, 16] width 38 height 17
click at [312, 18] on input "30" at bounding box center [293, 16] width 38 height 17
click at [686, 129] on div "Screen Print" at bounding box center [682, 129] width 47 height 14
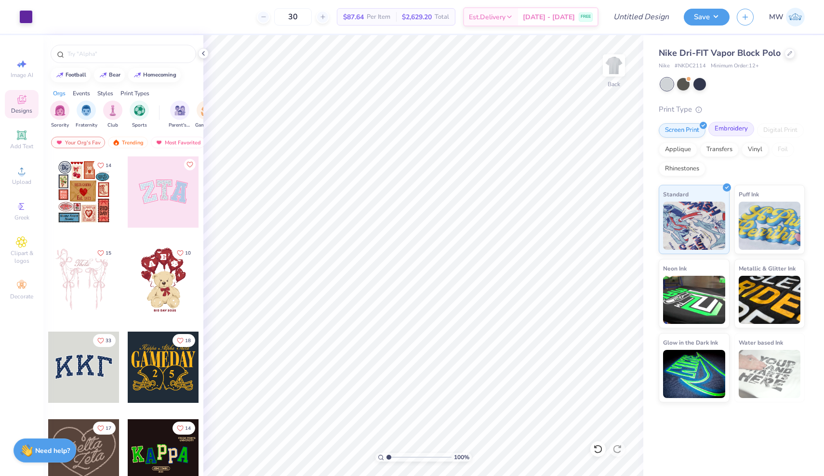
click at [733, 127] on div "Embroidery" at bounding box center [731, 129] width 46 height 14
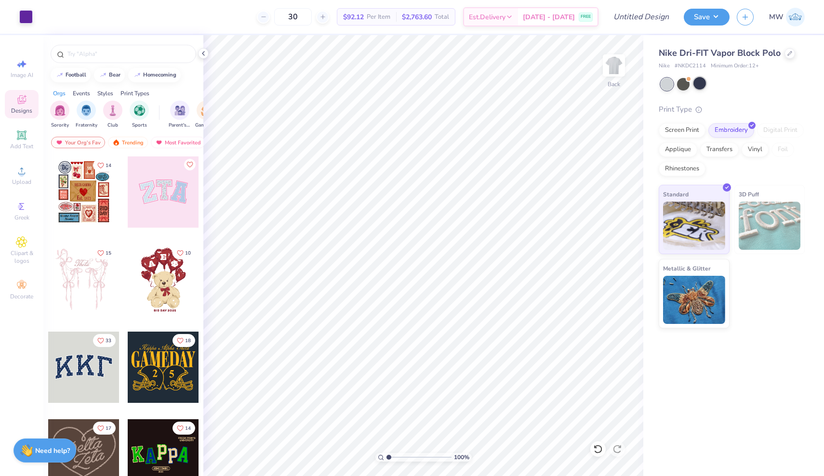
click at [702, 79] on div at bounding box center [699, 83] width 13 height 13
click at [665, 81] on div at bounding box center [667, 84] width 13 height 13
click at [693, 82] on div at bounding box center [699, 83] width 13 height 13
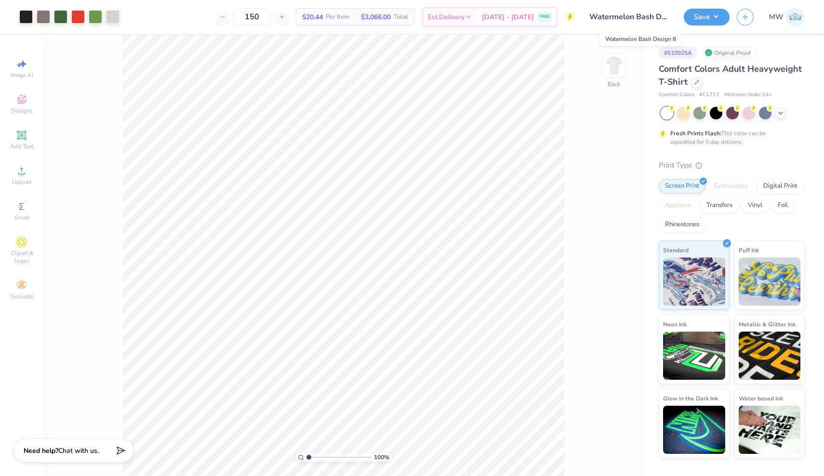
click at [661, 15] on input "Watermelon Bash Design 8" at bounding box center [629, 16] width 94 height 19
